Goal: Check status: Check status

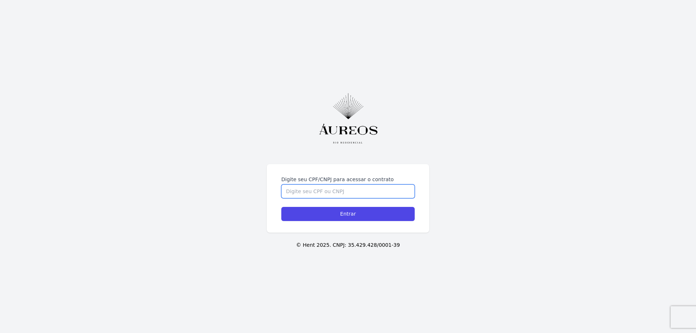
click at [311, 186] on input "Digite seu CPF/CNPJ para acessar o contrato" at bounding box center [347, 191] width 133 height 14
type input "08085329794"
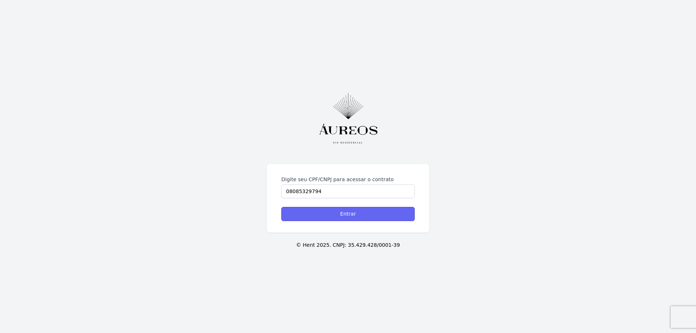
click at [329, 209] on input "Entrar" at bounding box center [347, 214] width 133 height 14
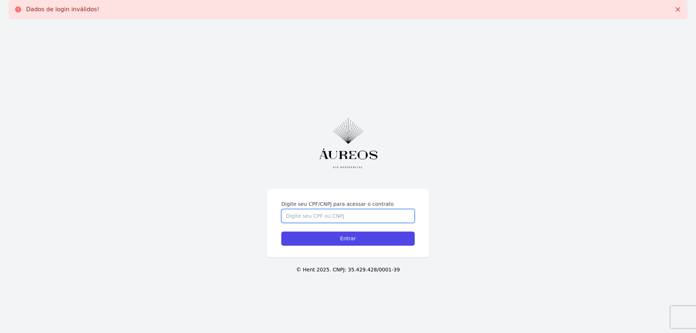
click at [345, 216] on input "Digite seu CPF/CNPJ para acessar o contrato" at bounding box center [347, 216] width 133 height 14
type input "08085329794"
click at [358, 241] on input "Entrar" at bounding box center [347, 239] width 133 height 14
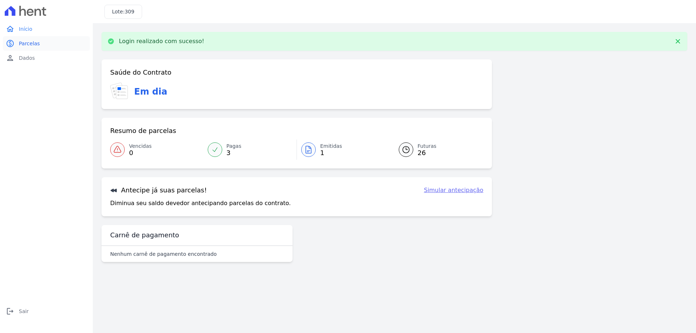
click at [29, 44] on span "Parcelas" at bounding box center [29, 43] width 21 height 7
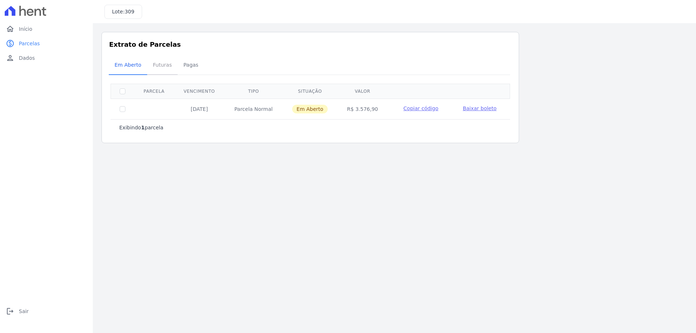
click at [164, 67] on span "Futuras" at bounding box center [163, 65] width 28 height 14
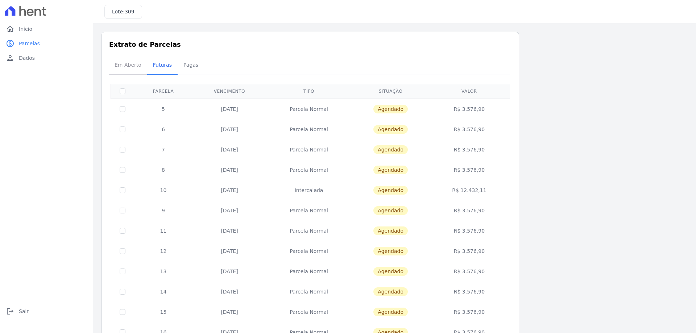
click at [128, 68] on span "Em Aberto" at bounding box center [128, 65] width 36 height 14
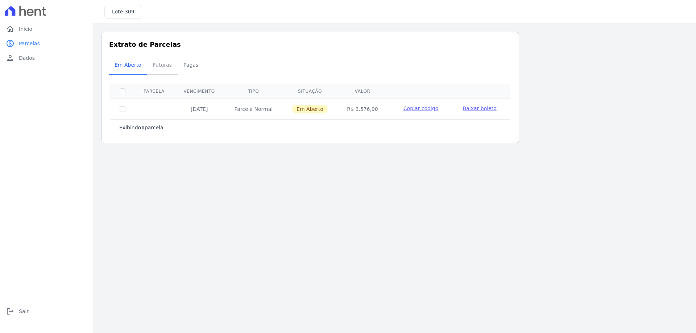
click at [157, 64] on span "Futuras" at bounding box center [163, 65] width 28 height 14
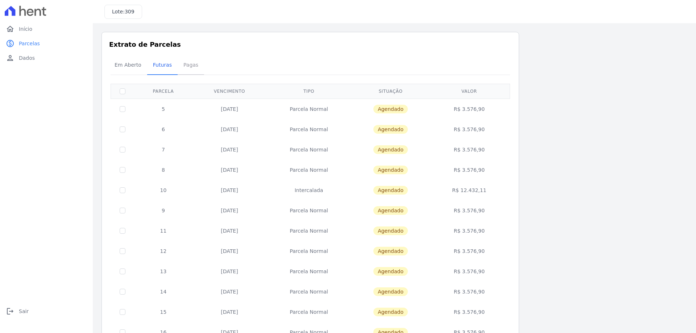
click at [188, 63] on span "Pagas" at bounding box center [191, 65] width 24 height 14
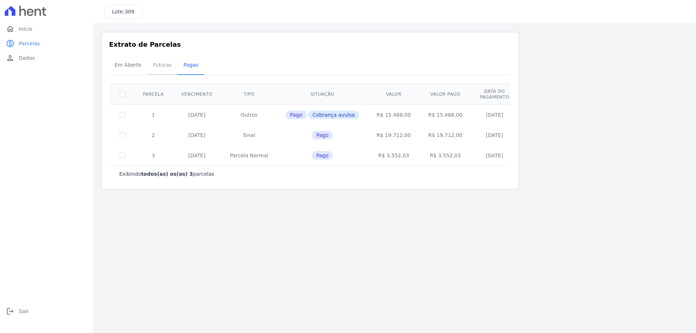
click at [158, 65] on span "Futuras" at bounding box center [163, 65] width 28 height 14
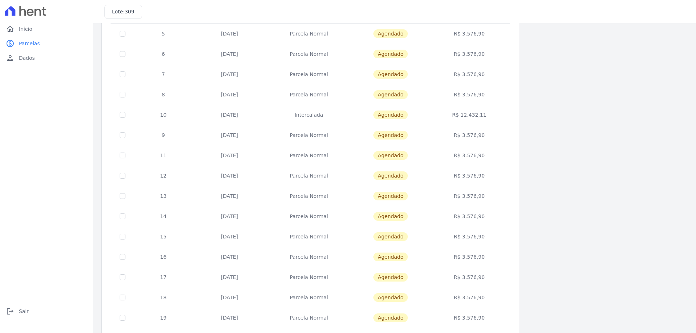
scroll to position [214, 0]
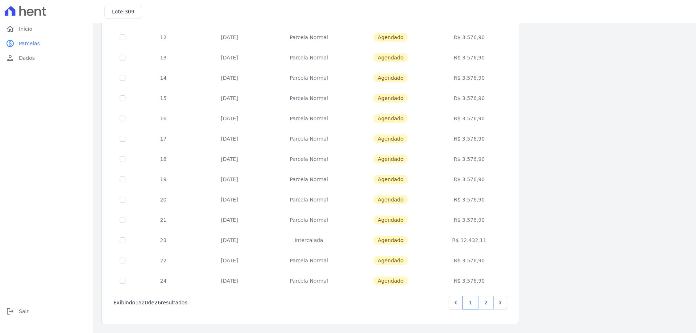
click at [482, 299] on link "2" at bounding box center [486, 303] width 16 height 14
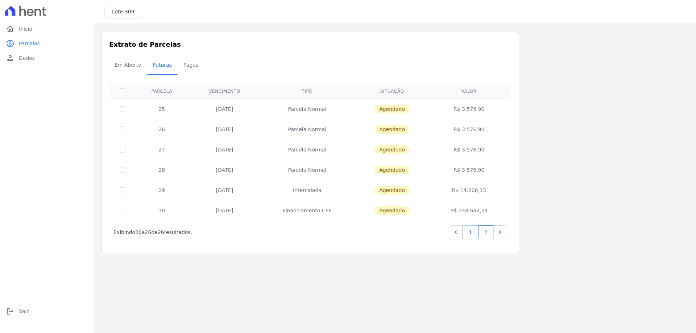
click at [467, 235] on link "1" at bounding box center [470, 232] width 16 height 14
